Goal: Information Seeking & Learning: Learn about a topic

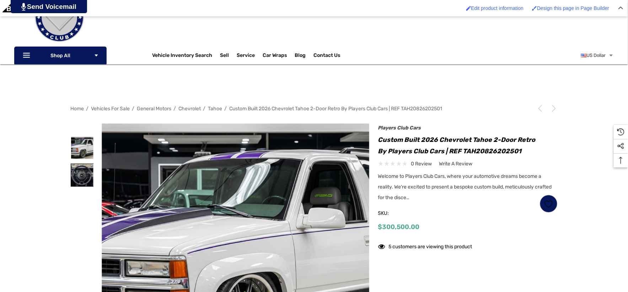
scroll to position [79, 0]
click at [84, 168] on img at bounding box center [82, 175] width 22 height 22
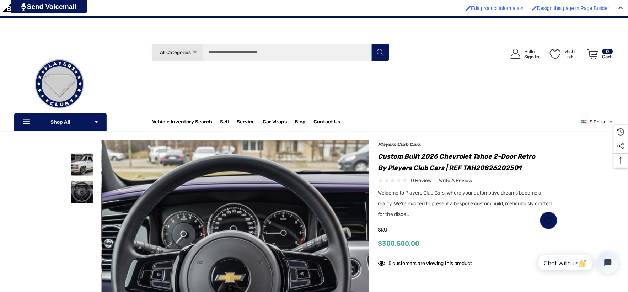
scroll to position [39, 0]
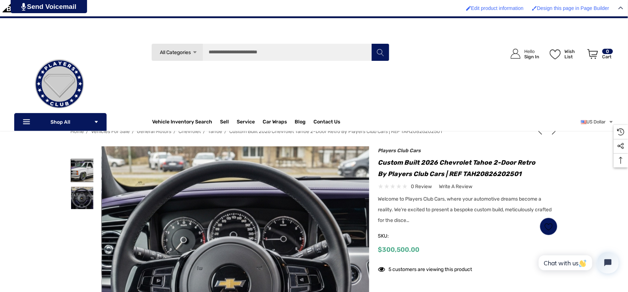
click at [85, 160] on img at bounding box center [82, 170] width 22 height 22
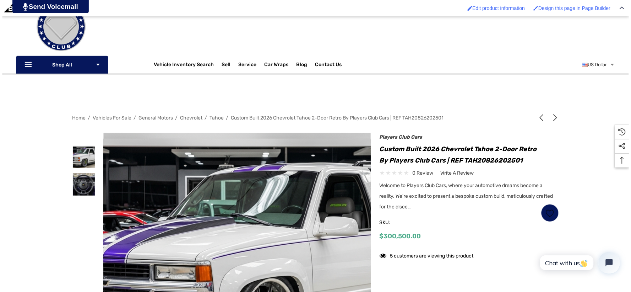
scroll to position [118, 0]
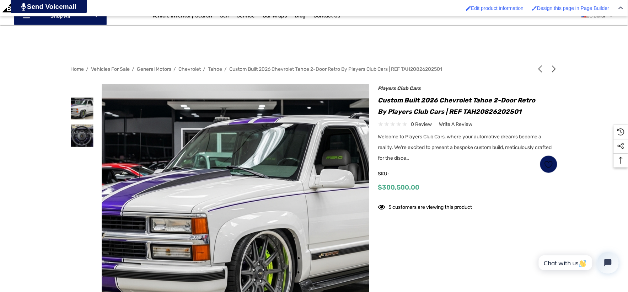
click at [213, 164] on img at bounding box center [252, 215] width 455 height 248
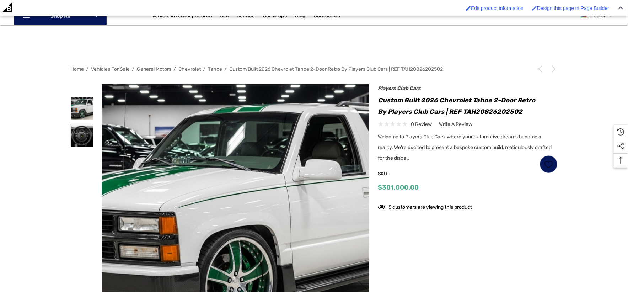
scroll to position [118, 0]
click at [84, 141] on img at bounding box center [82, 135] width 22 height 22
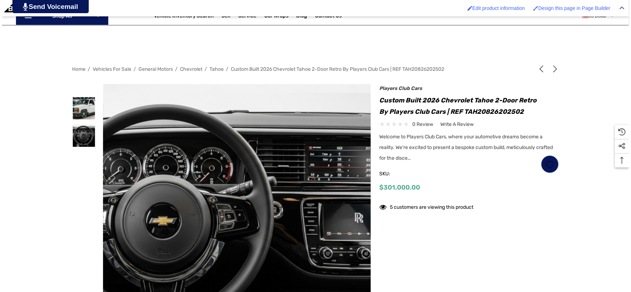
scroll to position [0, 0]
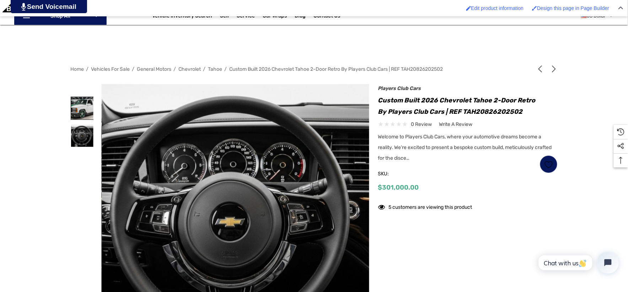
click at [75, 113] on img at bounding box center [82, 108] width 22 height 22
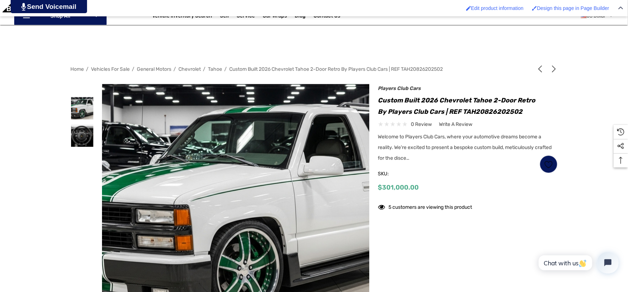
click at [223, 118] on img at bounding box center [244, 210] width 455 height 248
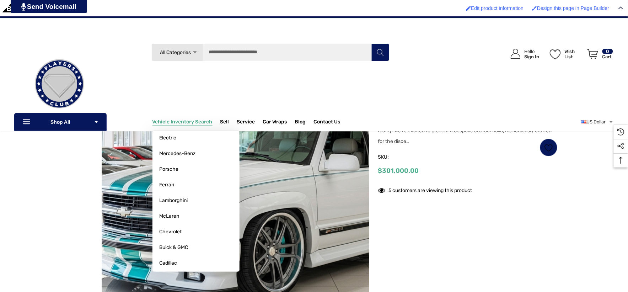
click at [190, 115] on p "Vehicle Inventory Search" at bounding box center [186, 122] width 68 height 14
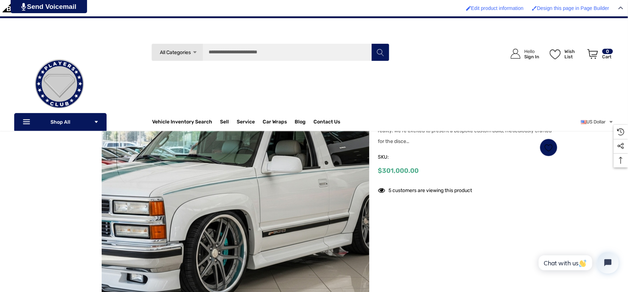
click at [273, 152] on img at bounding box center [209, 198] width 455 height 248
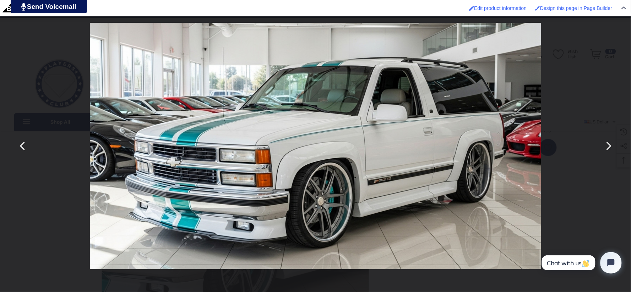
click at [609, 147] on button "You can close this modal content with the ESC key" at bounding box center [608, 146] width 17 height 17
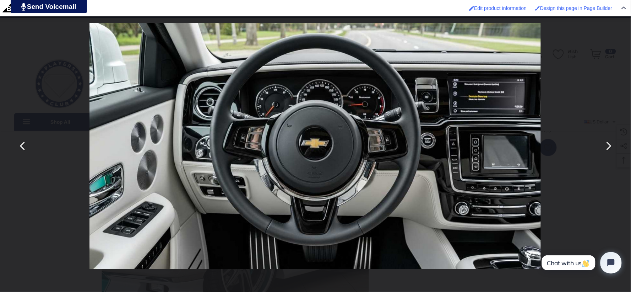
click at [22, 149] on button "You can close this modal content with the ESC key" at bounding box center [22, 146] width 17 height 17
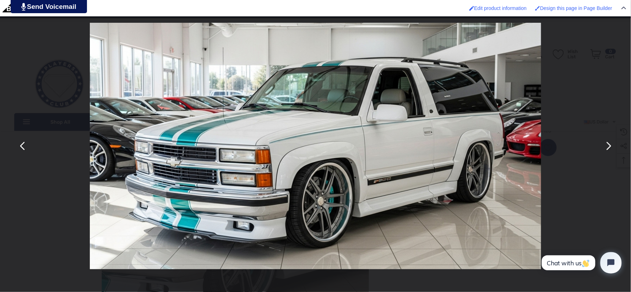
click at [376, 188] on img "You can close this modal content with the ESC key" at bounding box center [316, 146] width 452 height 246
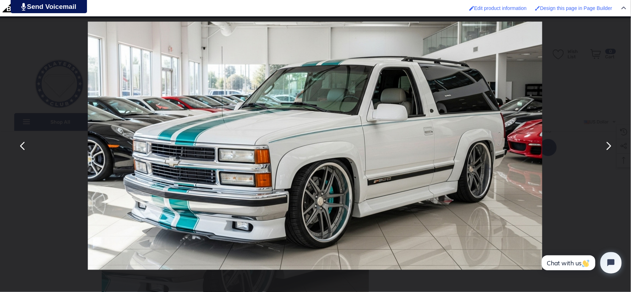
click at [37, 59] on div "You can close this modal content with the ESC key" at bounding box center [315, 146] width 631 height 292
